Goal: Information Seeking & Learning: Obtain resource

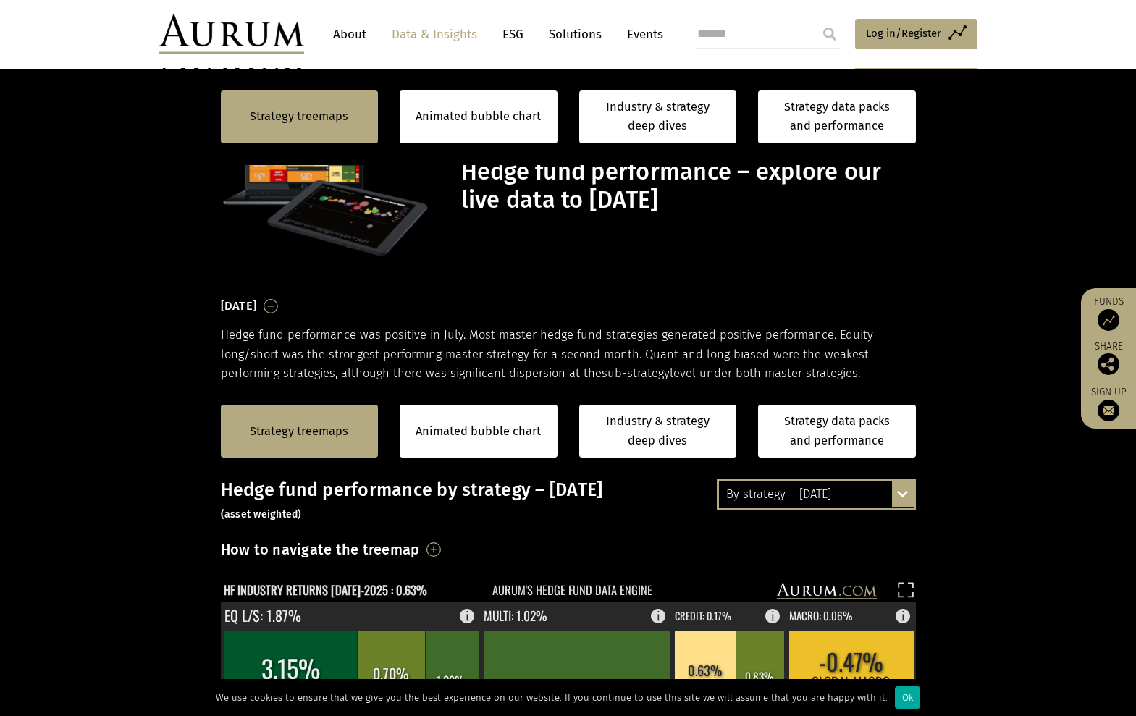
scroll to position [362, 0]
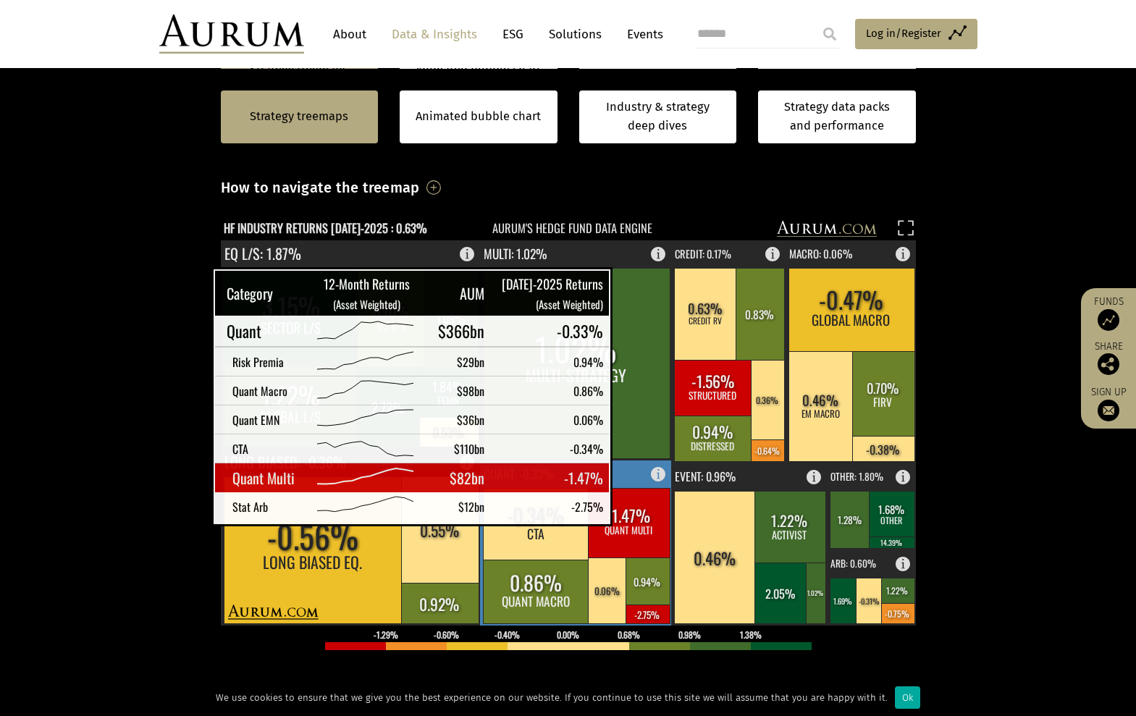
click at [631, 510] on rect at bounding box center [629, 523] width 82 height 70
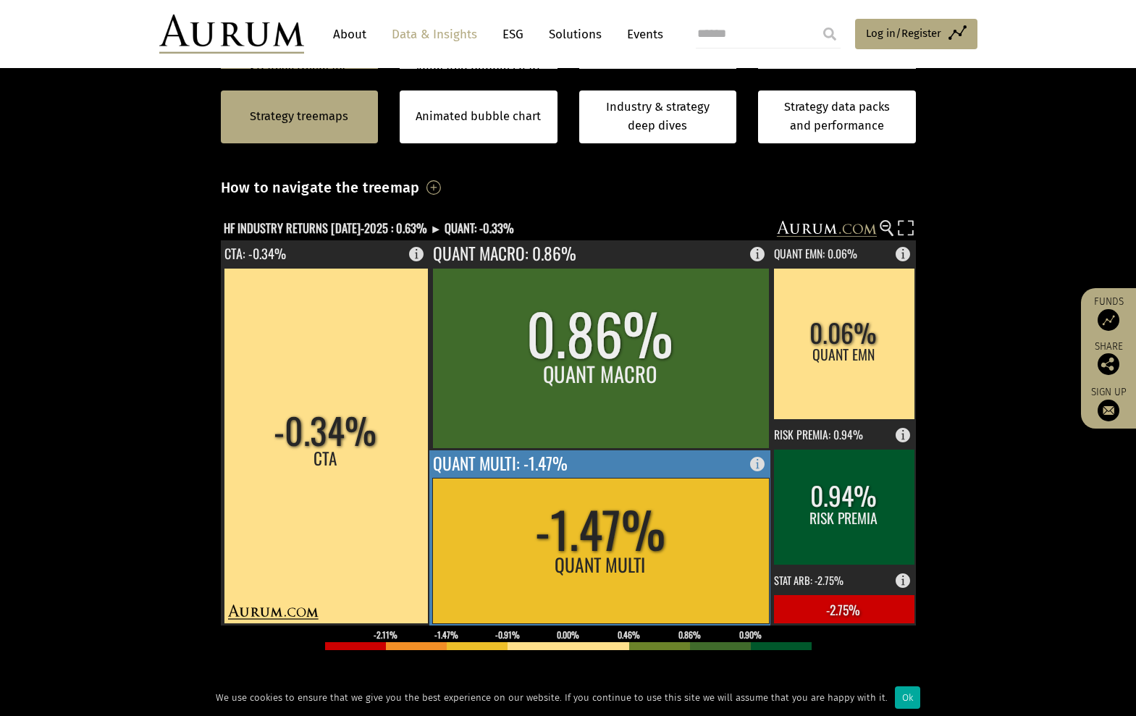
click at [623, 525] on rect at bounding box center [600, 551] width 337 height 146
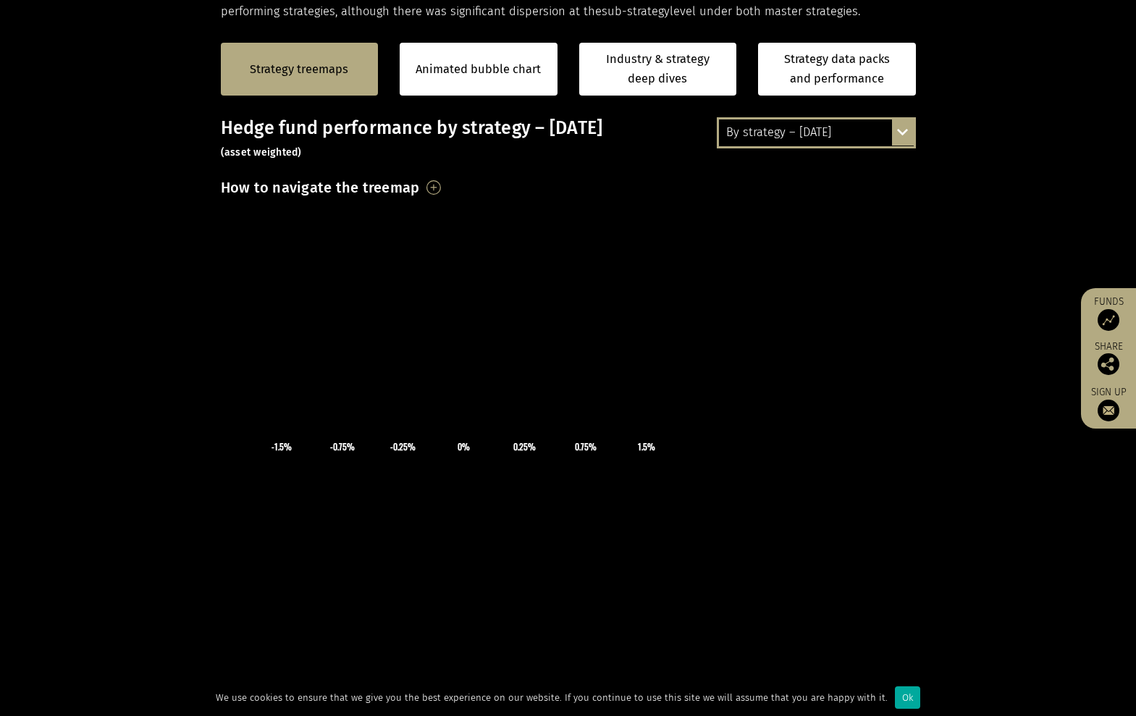
scroll to position [362, 0]
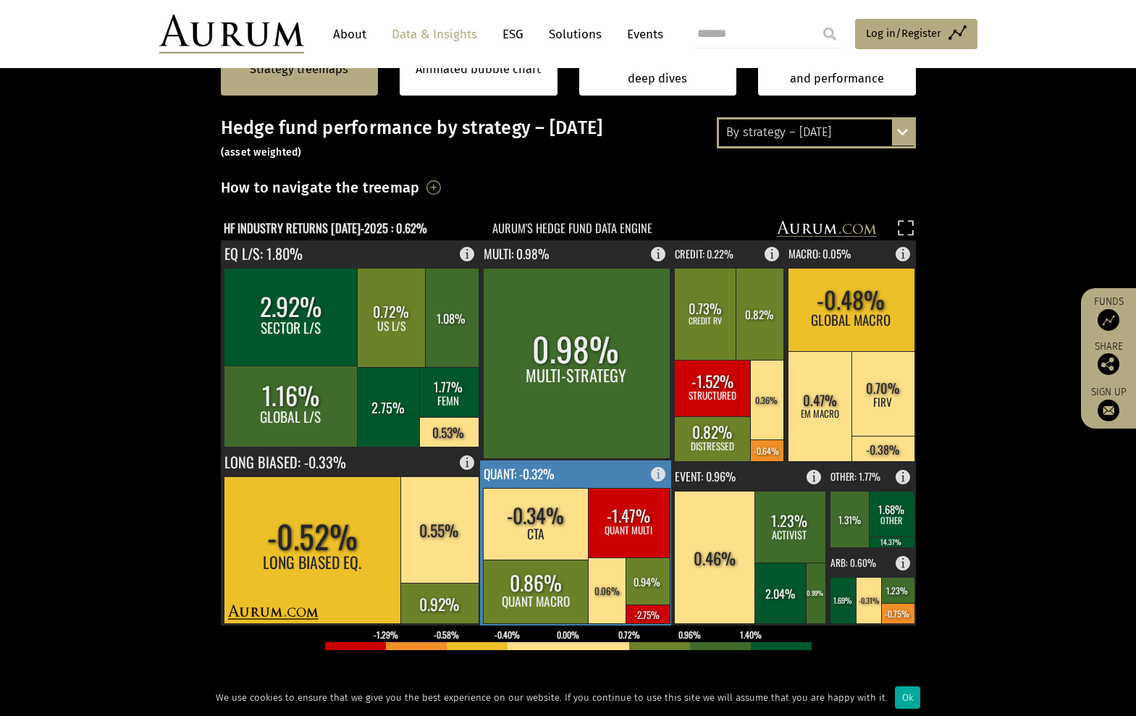
click at [585, 471] on rect at bounding box center [576, 542] width 193 height 165
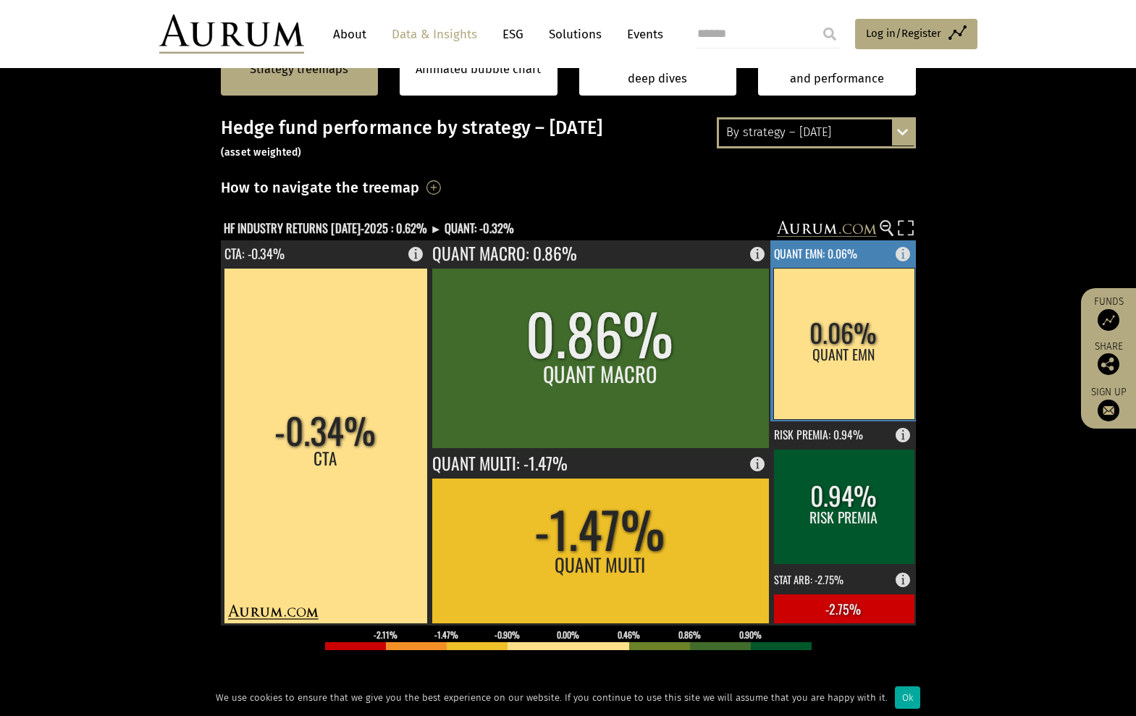
click at [838, 336] on rect at bounding box center [843, 343] width 141 height 151
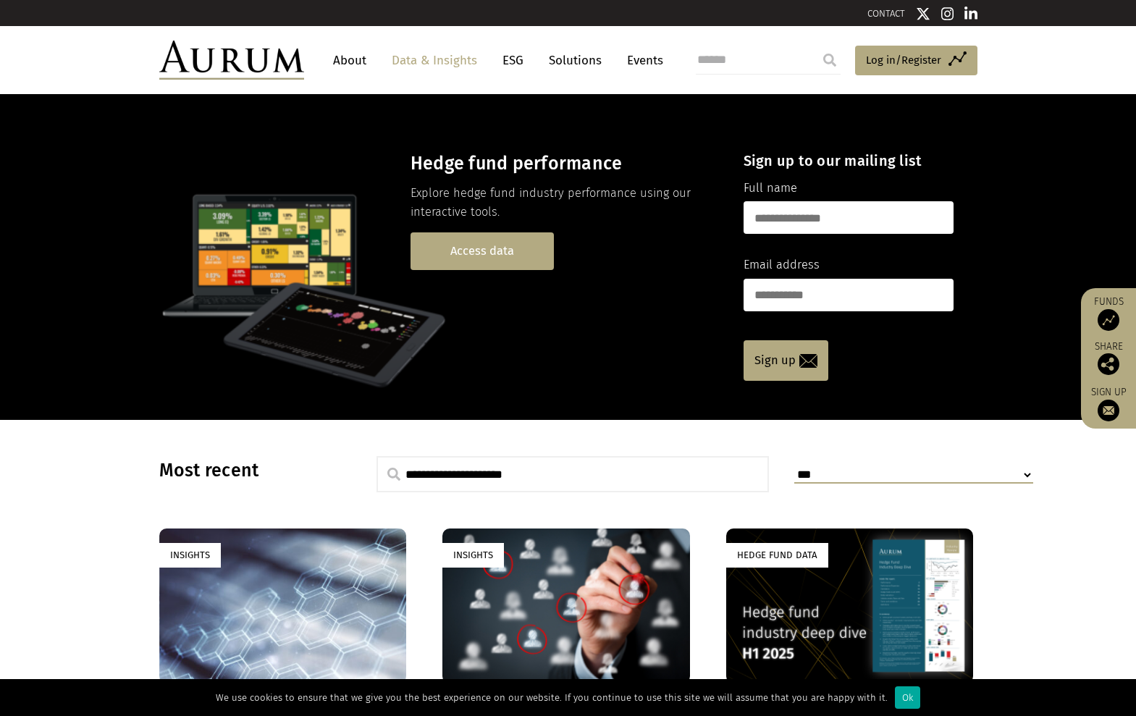
click at [492, 253] on link "Access data" at bounding box center [482, 250] width 143 height 37
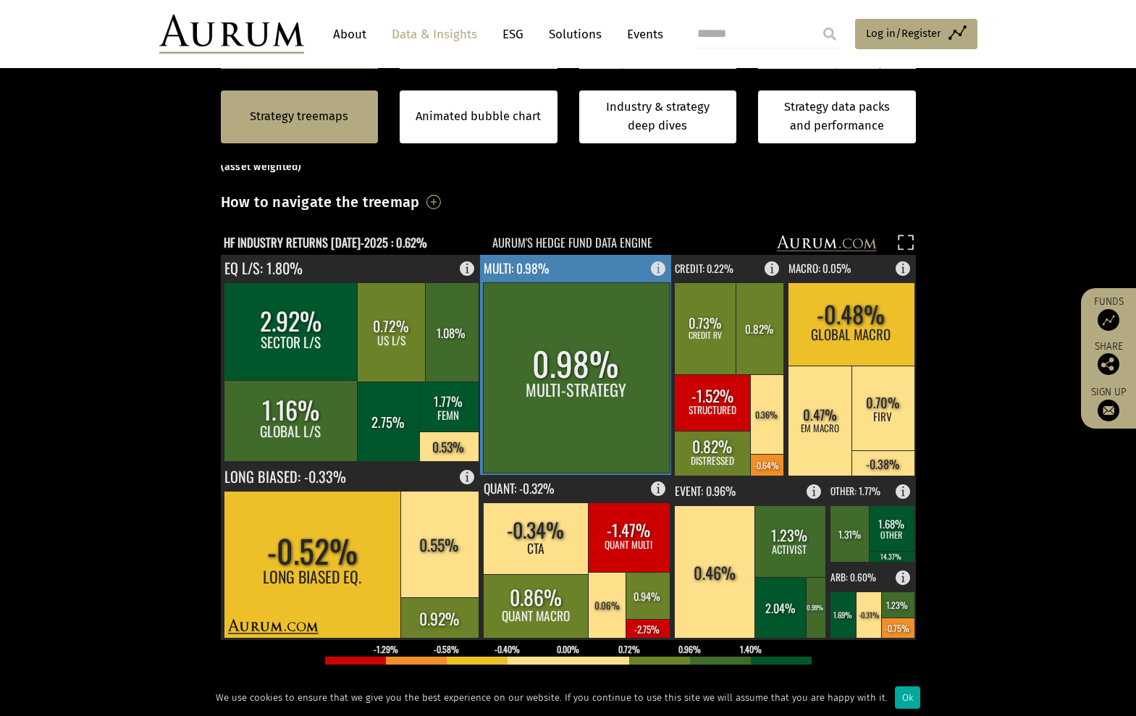
scroll to position [434, 0]
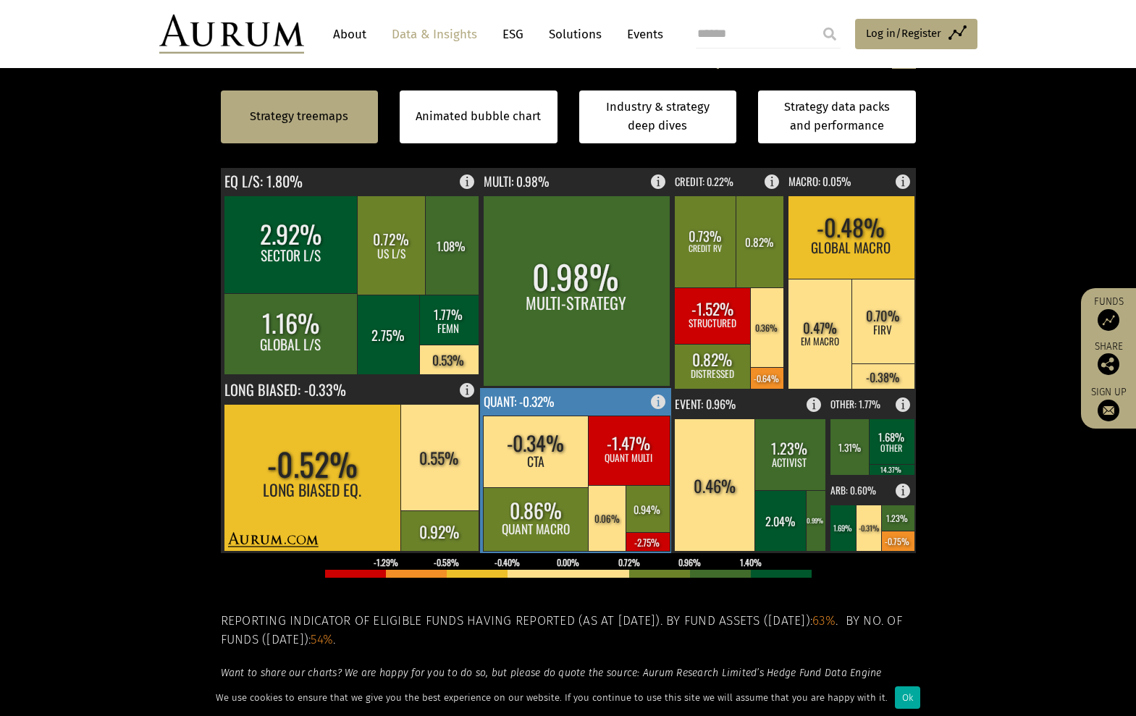
click at [575, 397] on rect at bounding box center [576, 470] width 193 height 165
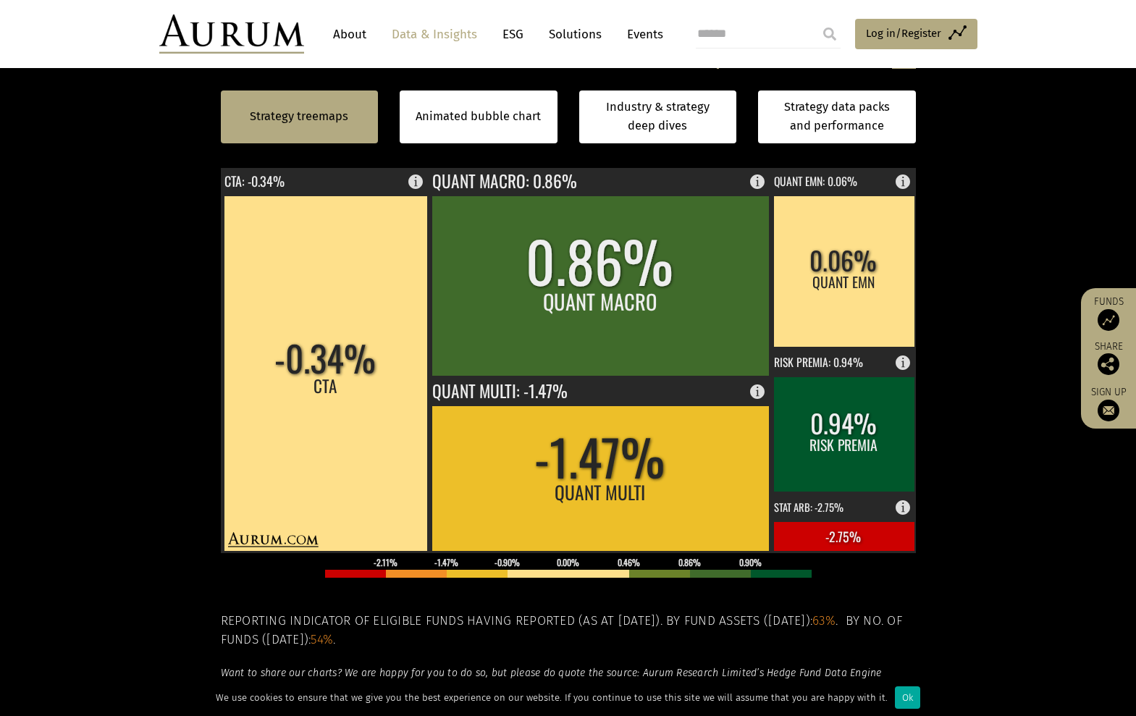
click at [832, 34] on input "submit" at bounding box center [829, 34] width 29 height 29
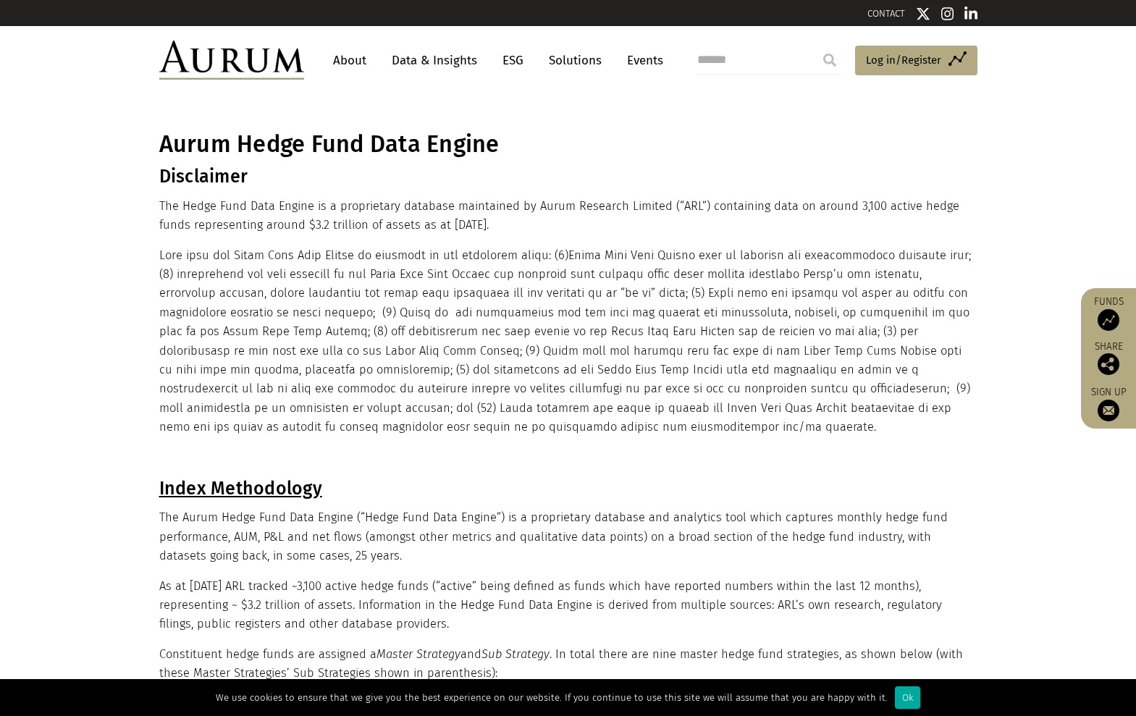
click at [338, 56] on link "About" at bounding box center [350, 60] width 48 height 27
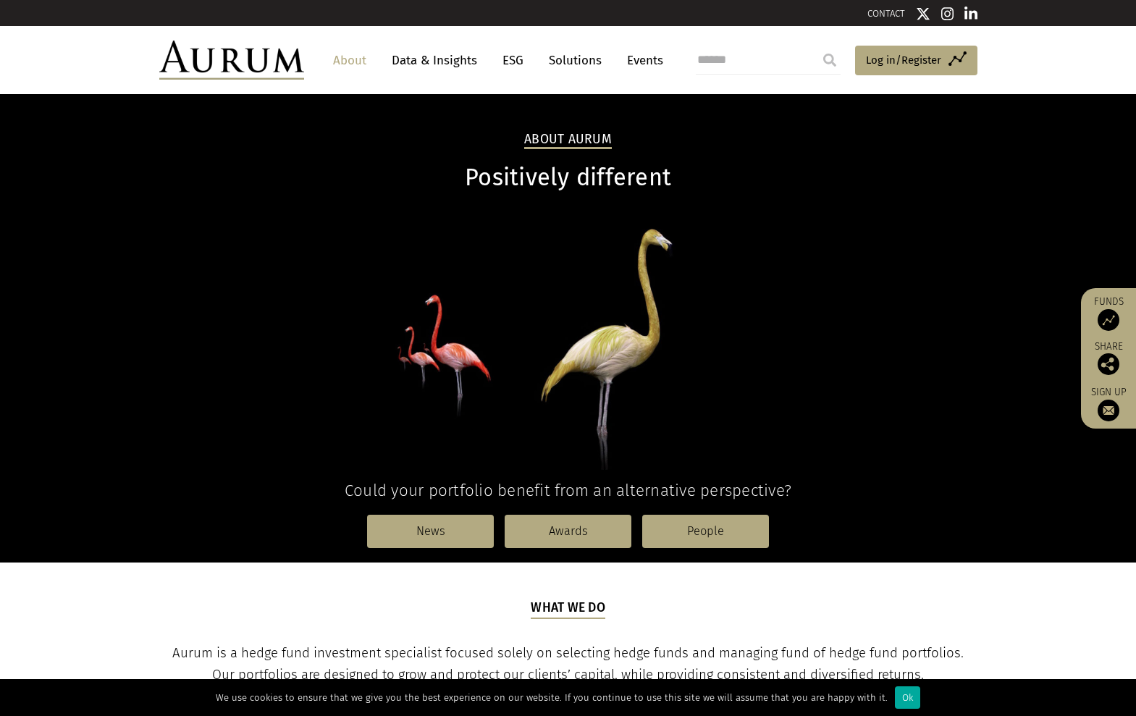
click at [456, 60] on link "Data & Insights" at bounding box center [434, 60] width 100 height 27
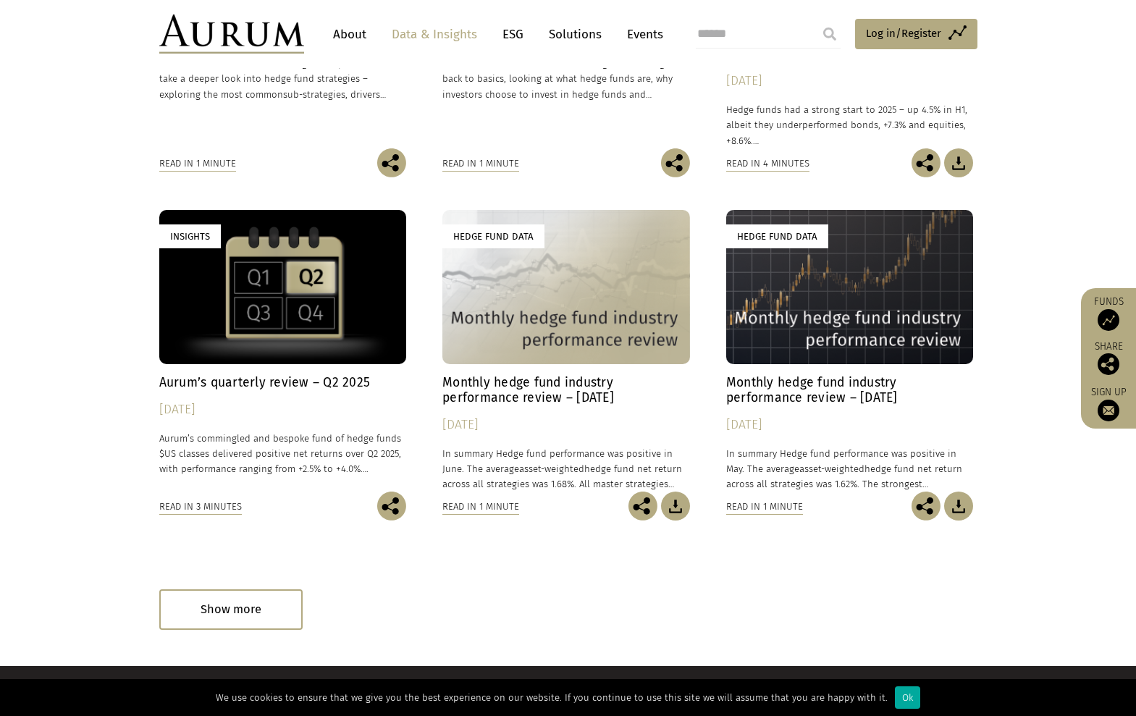
scroll to position [796, 0]
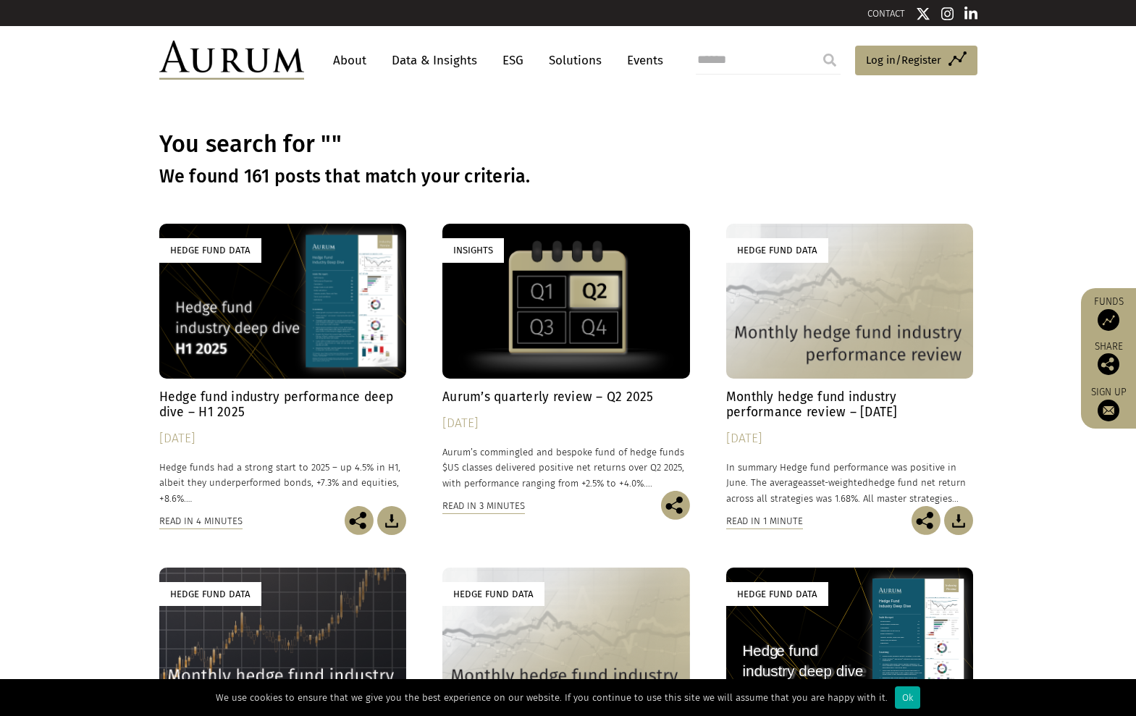
click at [746, 56] on input "search" at bounding box center [768, 60] width 145 height 29
type input "*****"
click at [815, 46] on input "submit" at bounding box center [829, 60] width 29 height 29
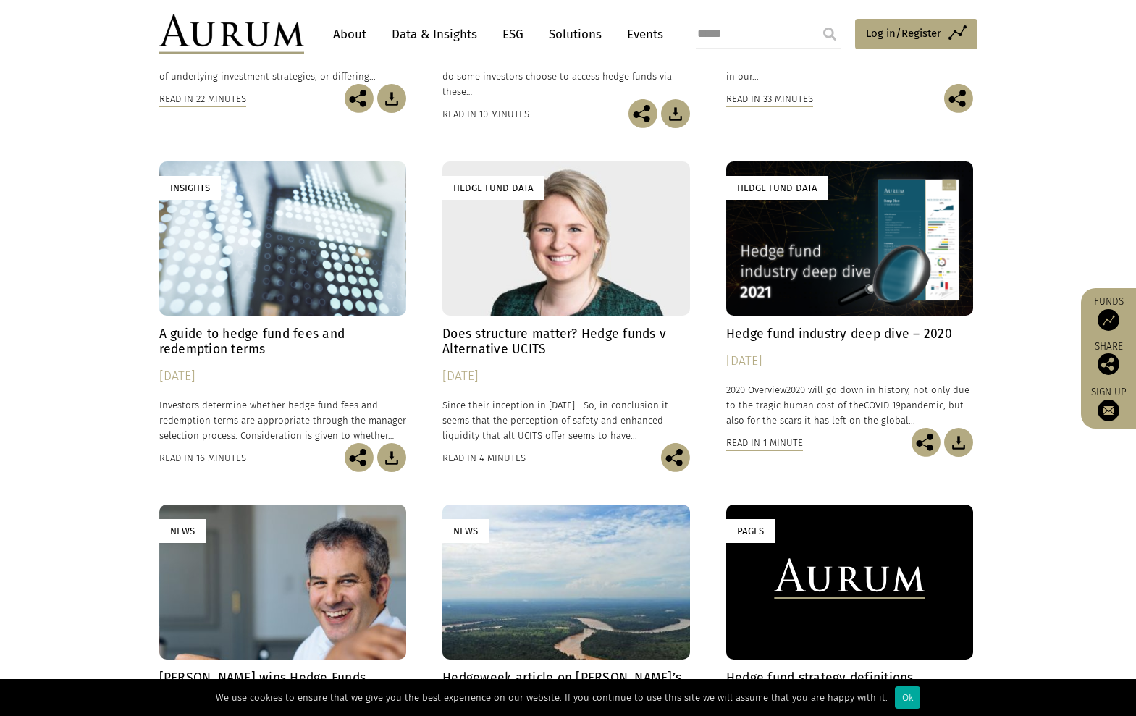
scroll to position [796, 0]
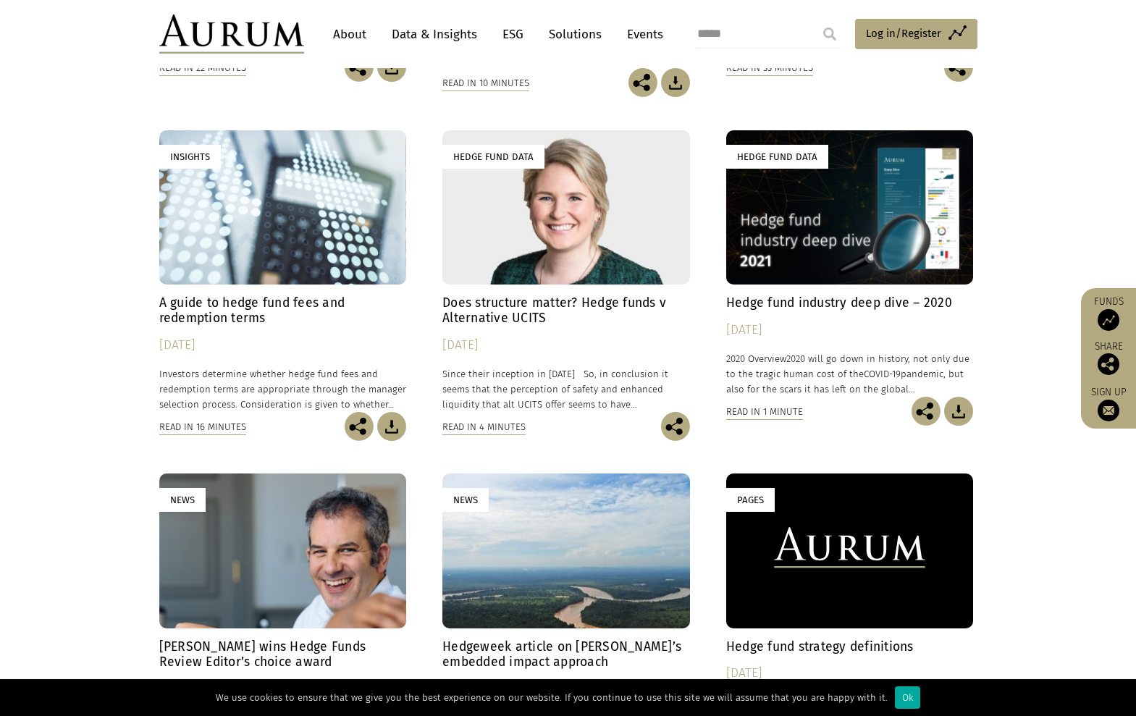
click at [231, 295] on h4 "A guide to hedge fund fees and redemption terms" at bounding box center [283, 310] width 248 height 30
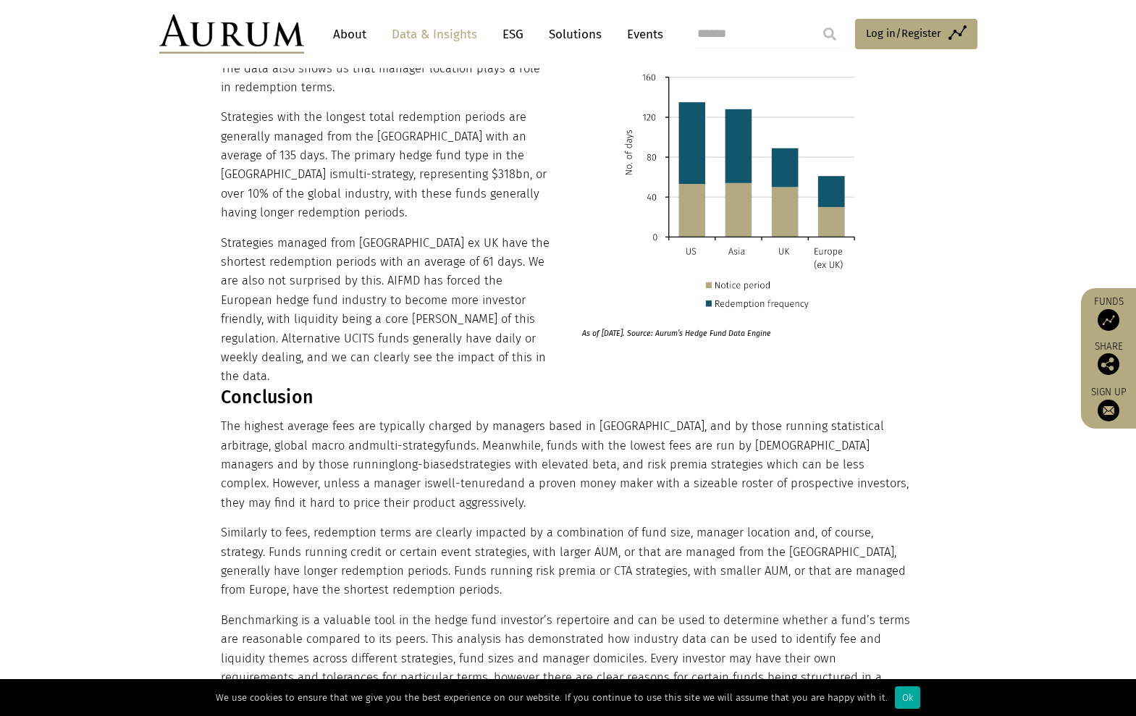
scroll to position [9340, 0]
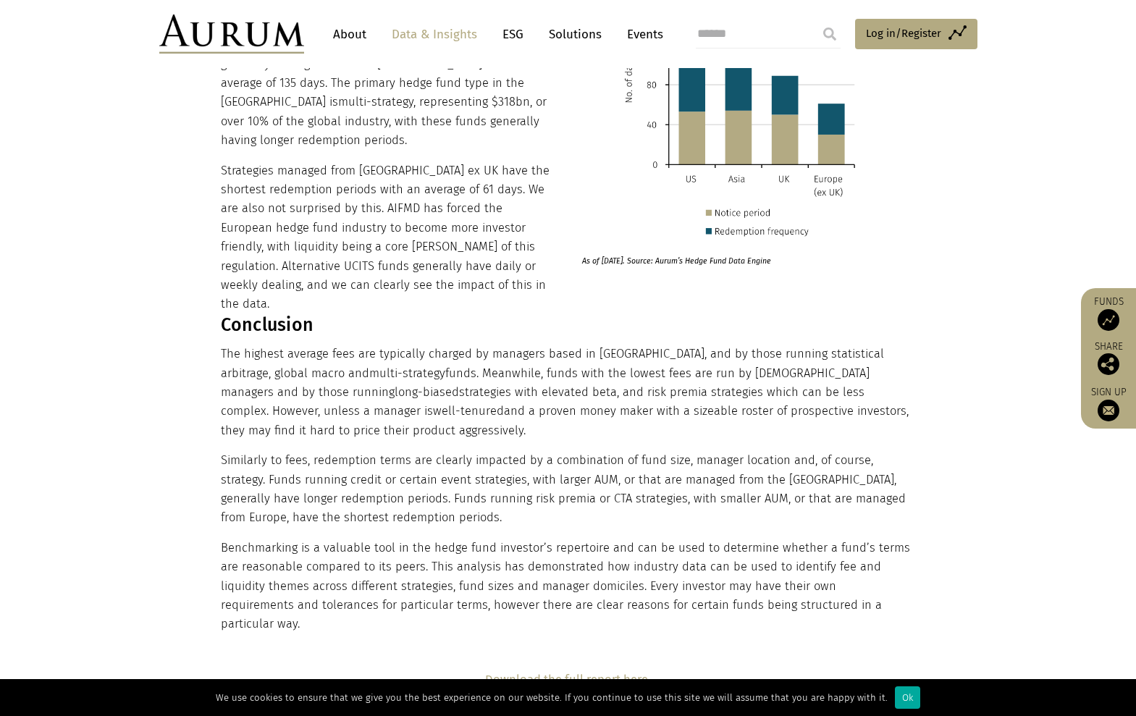
click at [586, 673] on strong "Download the full report here" at bounding box center [566, 680] width 163 height 14
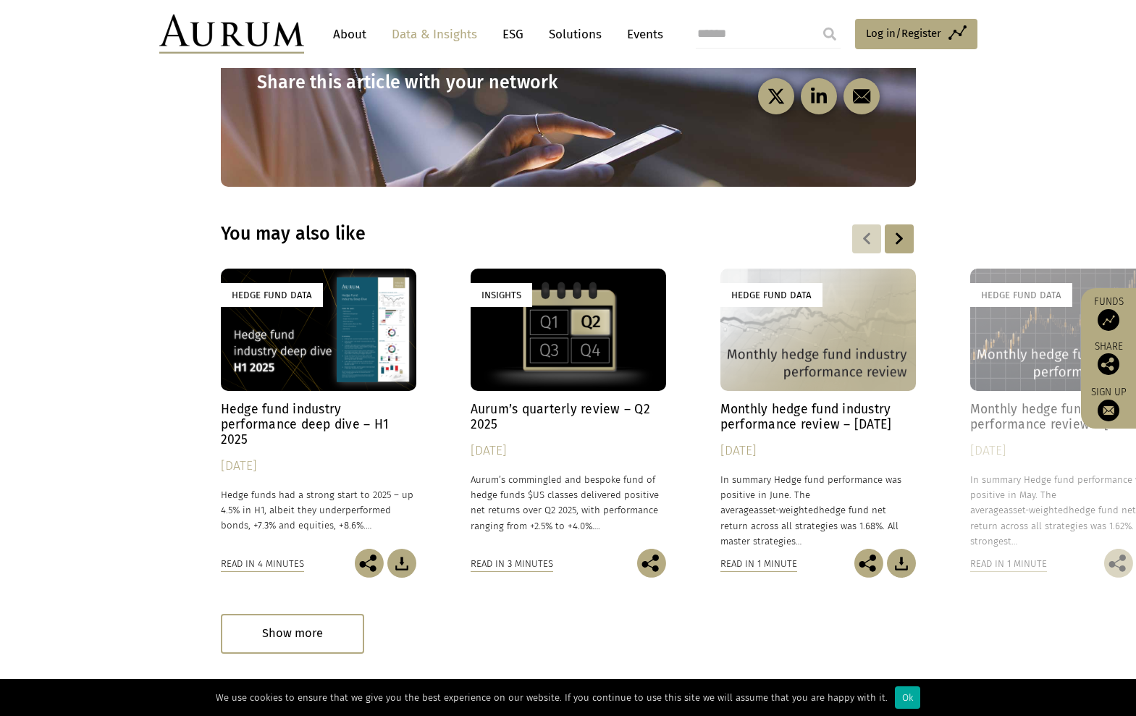
scroll to position [10904, 0]
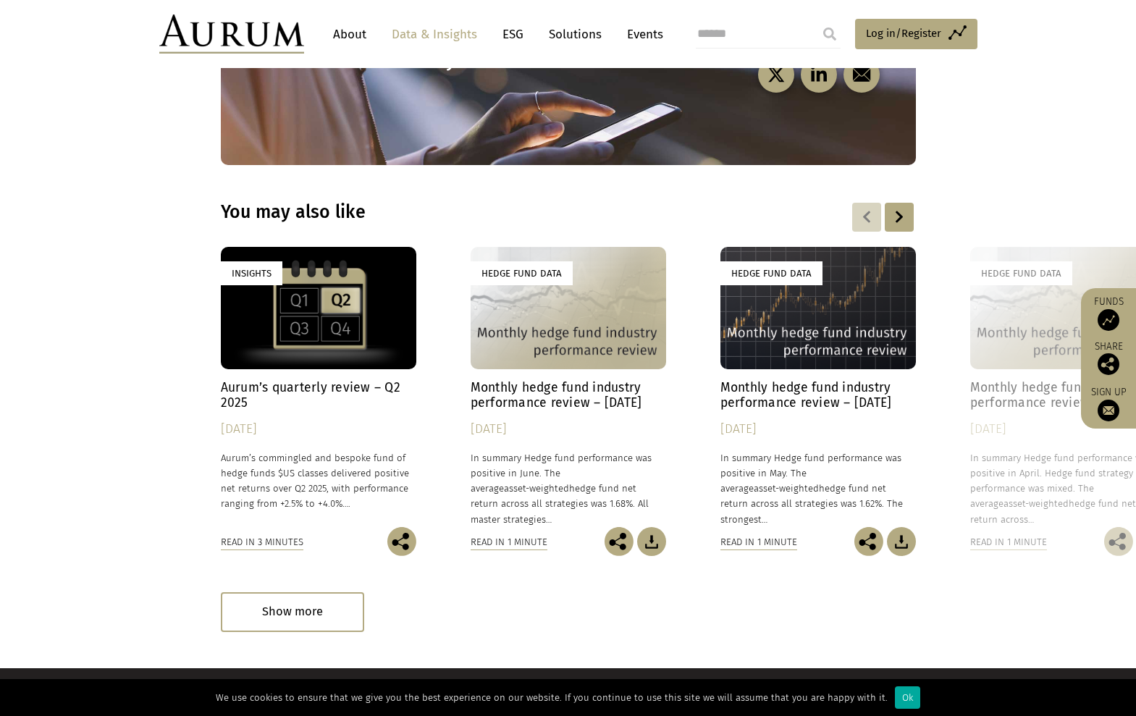
scroll to position [4127, 0]
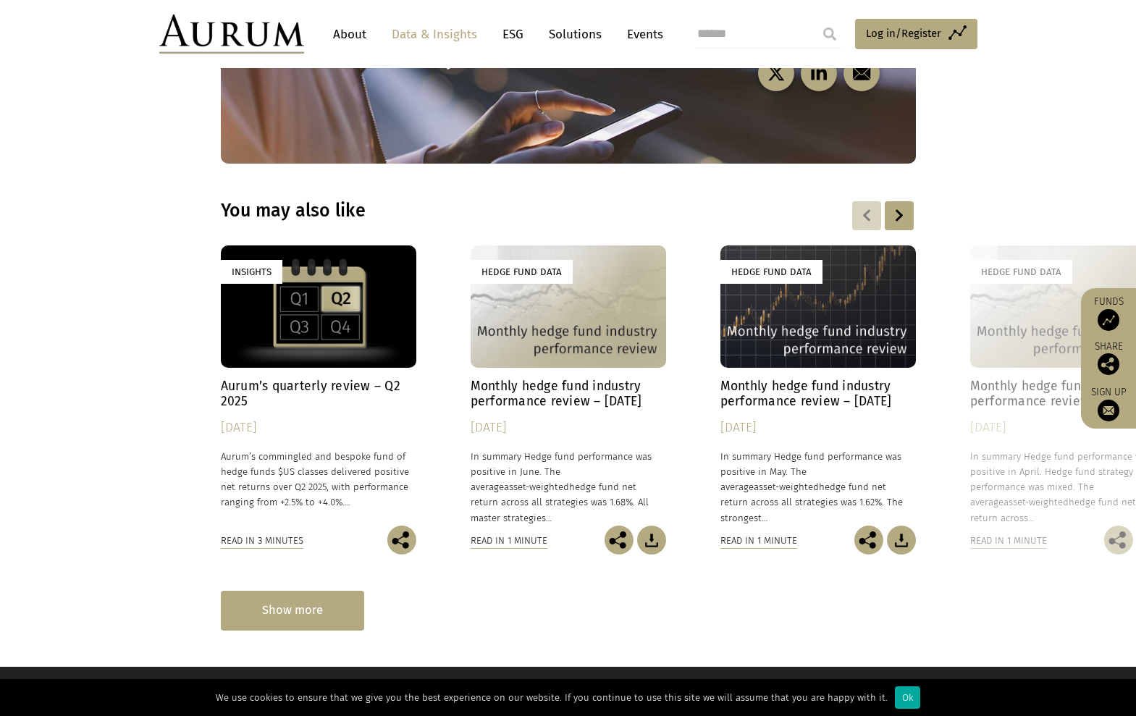
click at [312, 591] on div "Show more" at bounding box center [292, 611] width 143 height 40
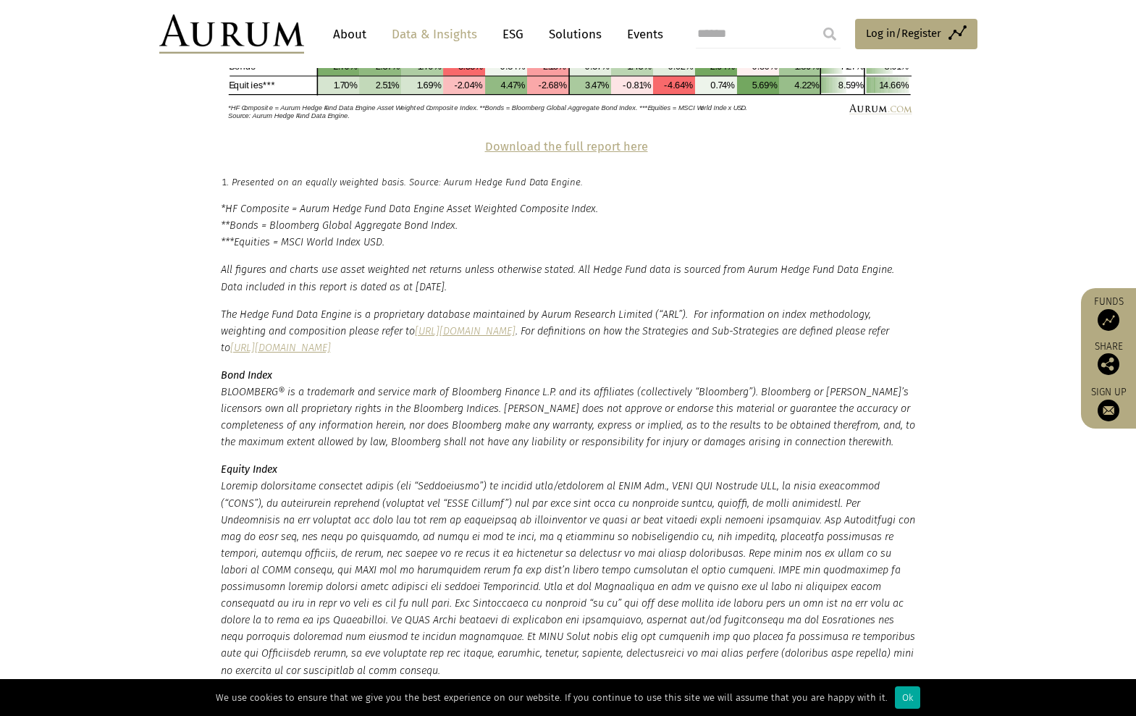
scroll to position [3041, 0]
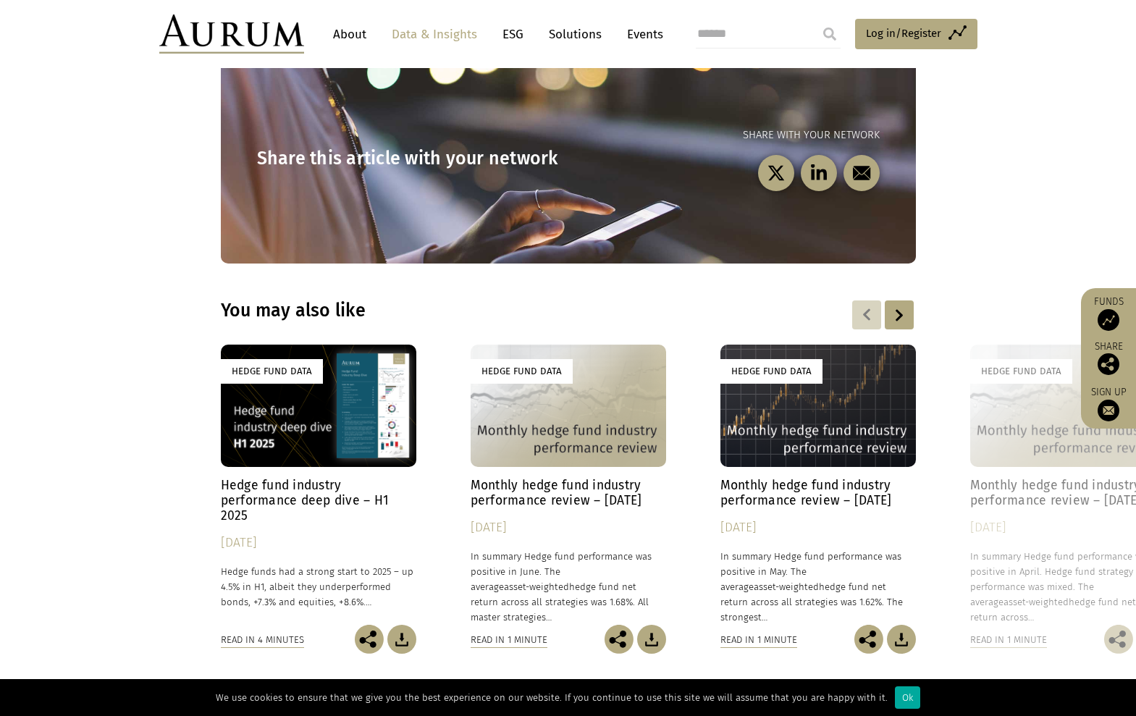
scroll to position [1955, 0]
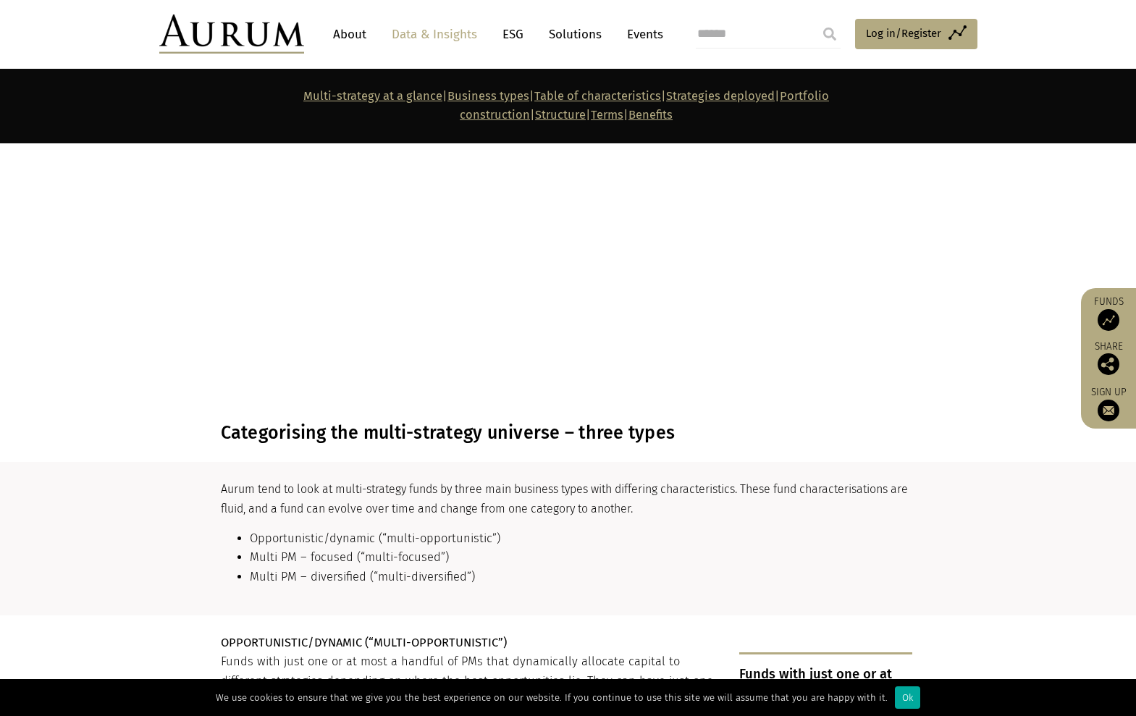
scroll to position [1376, 0]
